Goal: Navigation & Orientation: Find specific page/section

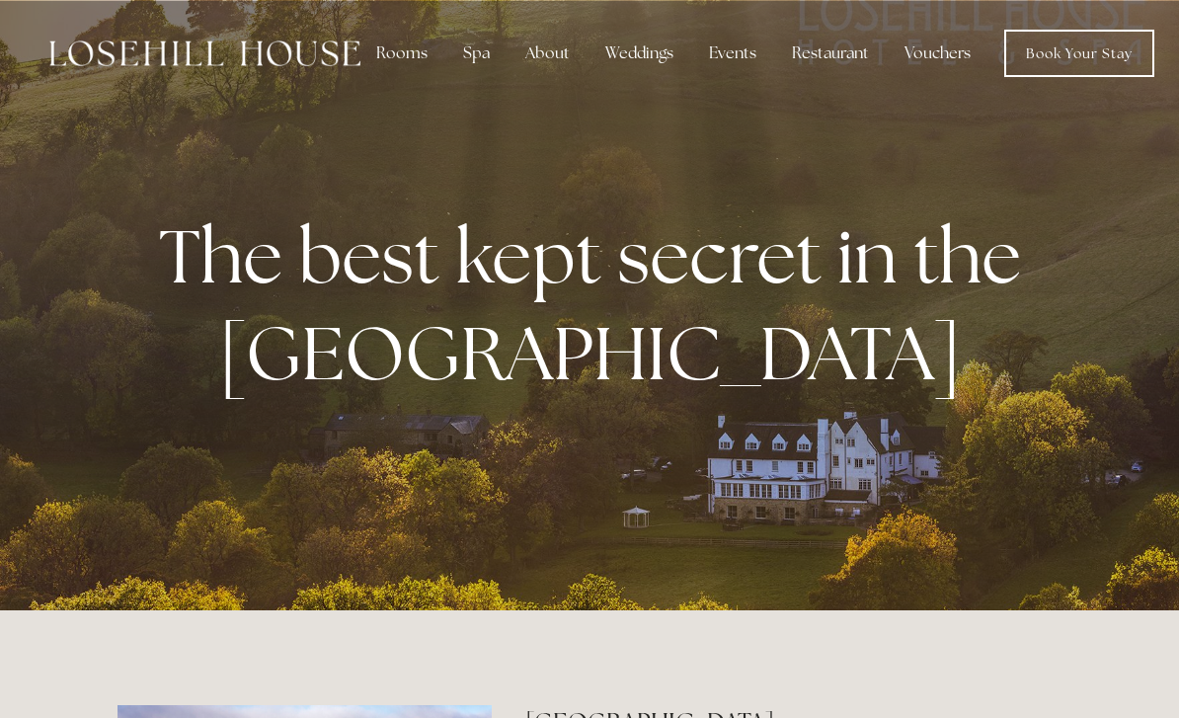
click at [410, 42] on div "Rooms" at bounding box center [401, 54] width 83 height 40
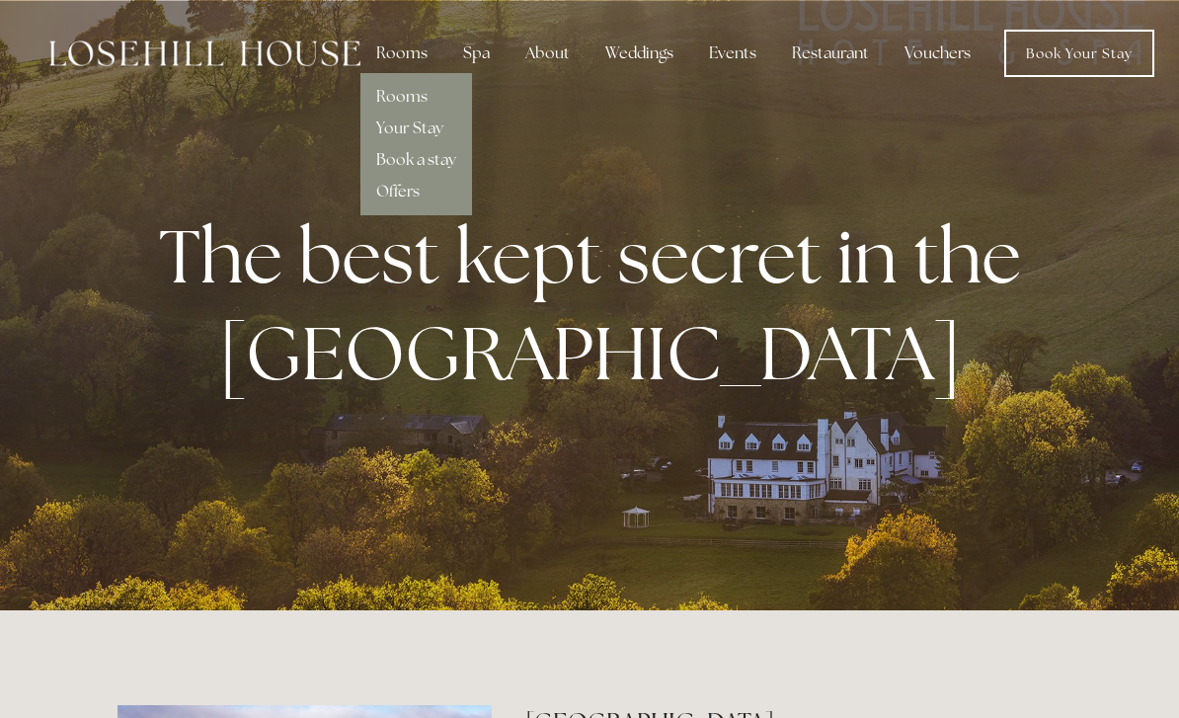
click at [412, 96] on link "Rooms" at bounding box center [401, 96] width 51 height 21
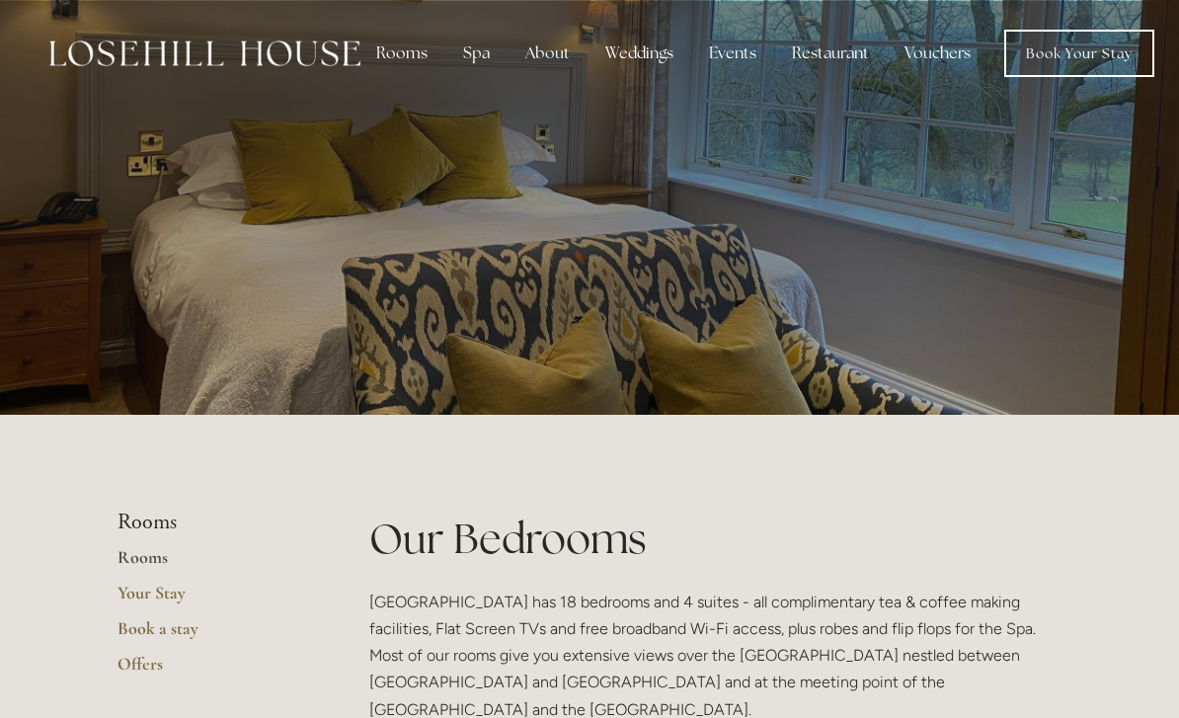
click at [826, 50] on div "Restaurant" at bounding box center [830, 54] width 109 height 40
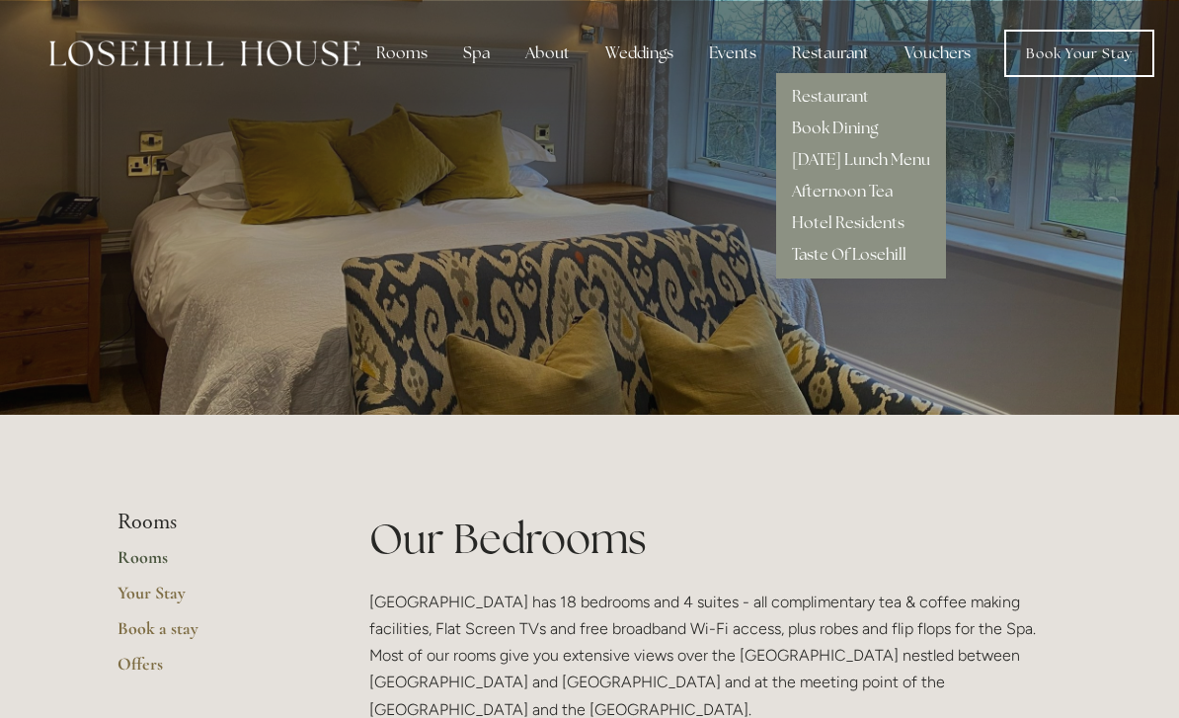
click at [833, 95] on link "Restaurant" at bounding box center [830, 96] width 77 height 21
